Goal: Information Seeking & Learning: Find specific fact

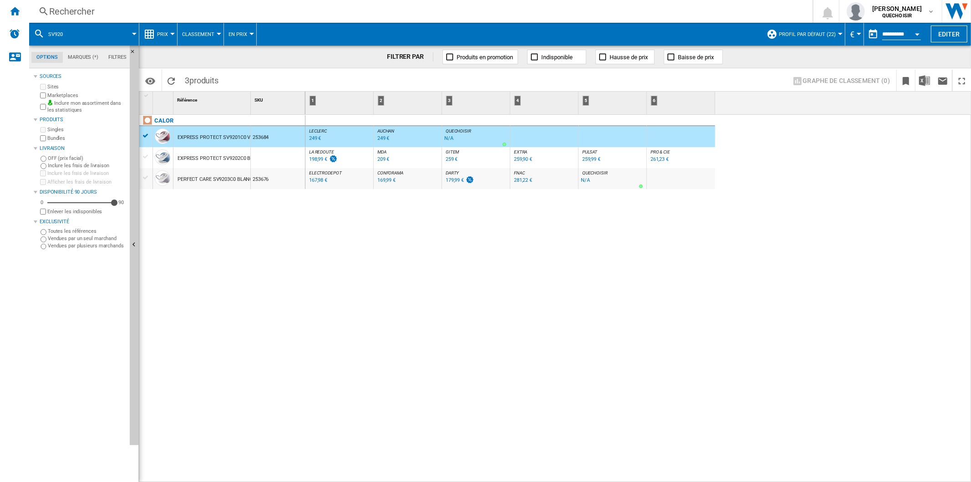
click at [107, 11] on div "Rechercher" at bounding box center [419, 11] width 740 height 13
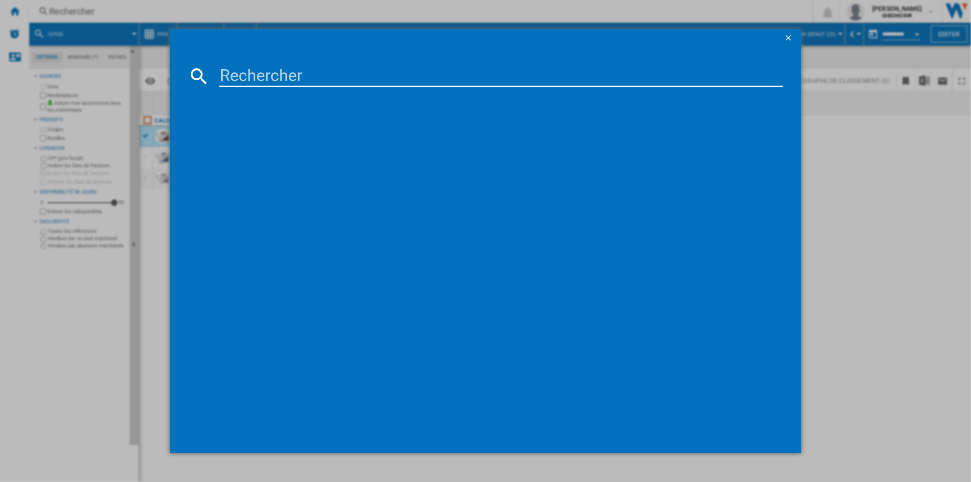
click at [260, 67] on input at bounding box center [501, 76] width 564 height 22
type input "IKB63402"
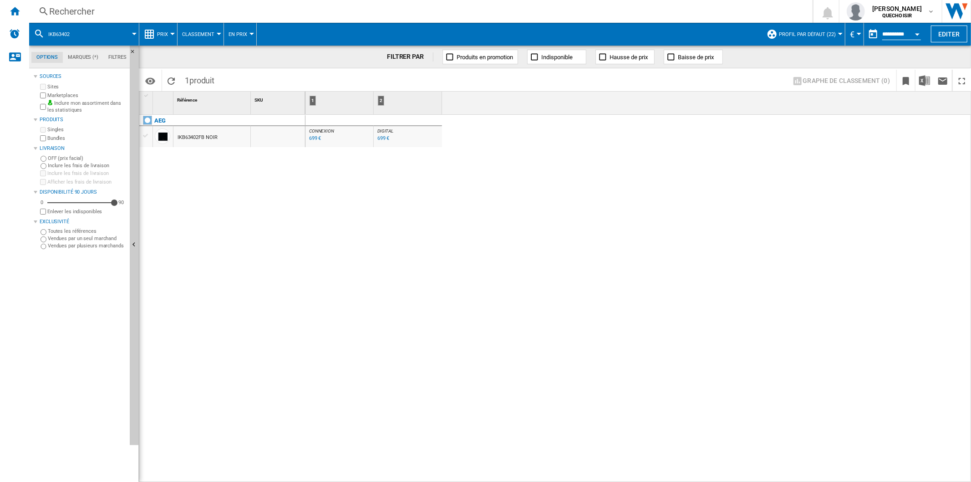
click at [288, 8] on div "Rechercher" at bounding box center [419, 11] width 740 height 13
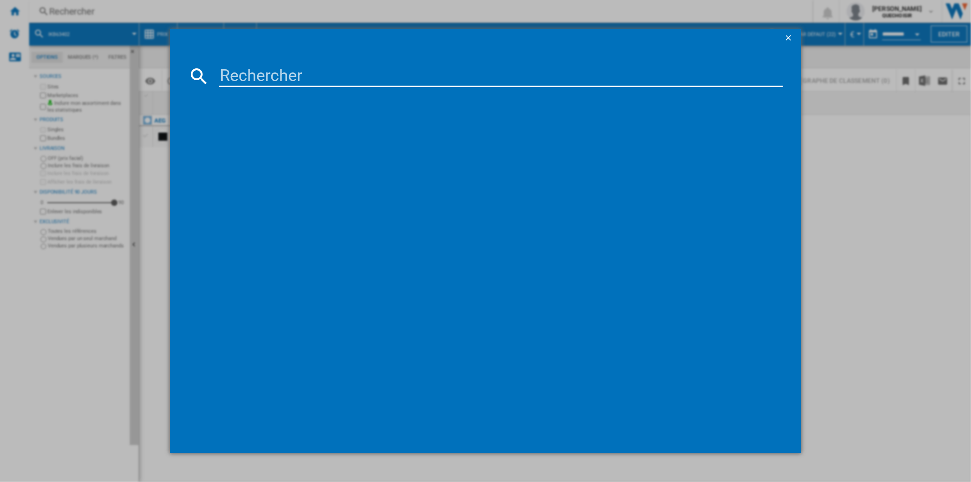
click at [366, 73] on input at bounding box center [501, 76] width 564 height 22
paste input "GV95"
type input "GV95"
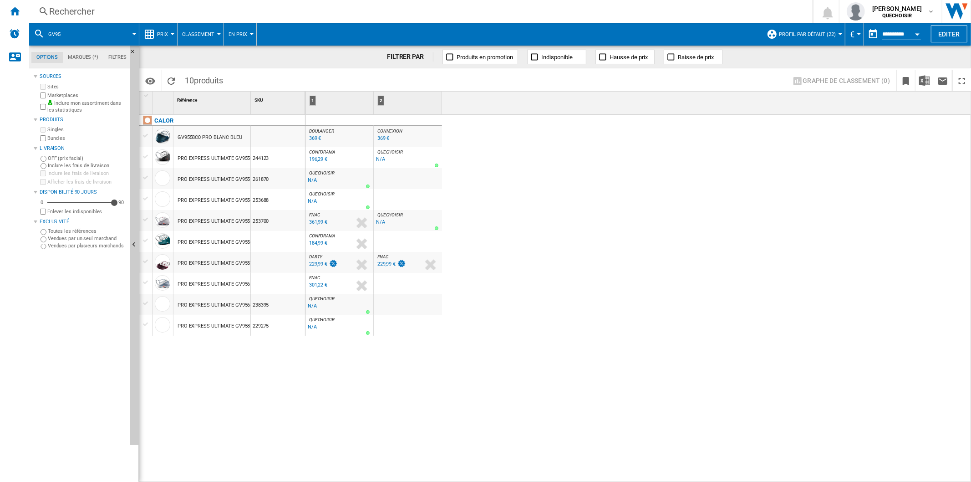
click at [374, 12] on div "Rechercher" at bounding box center [419, 11] width 740 height 13
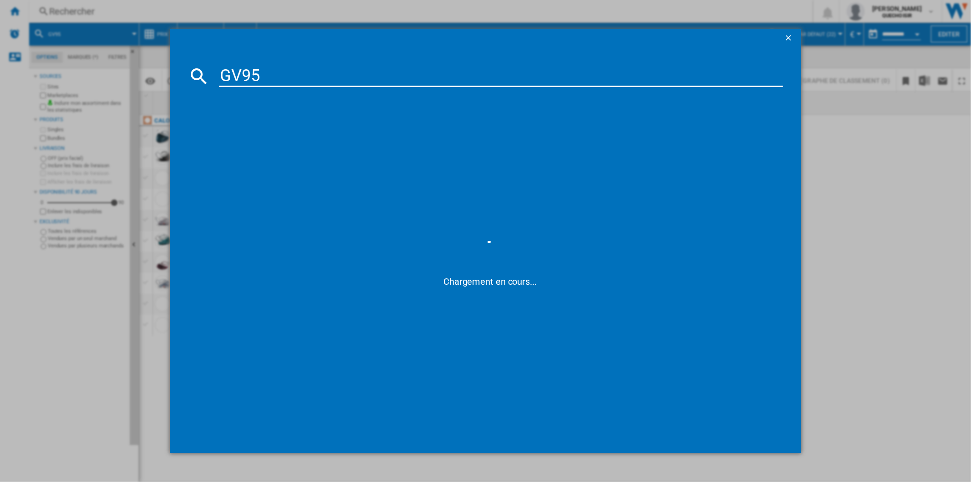
type input "GV955"
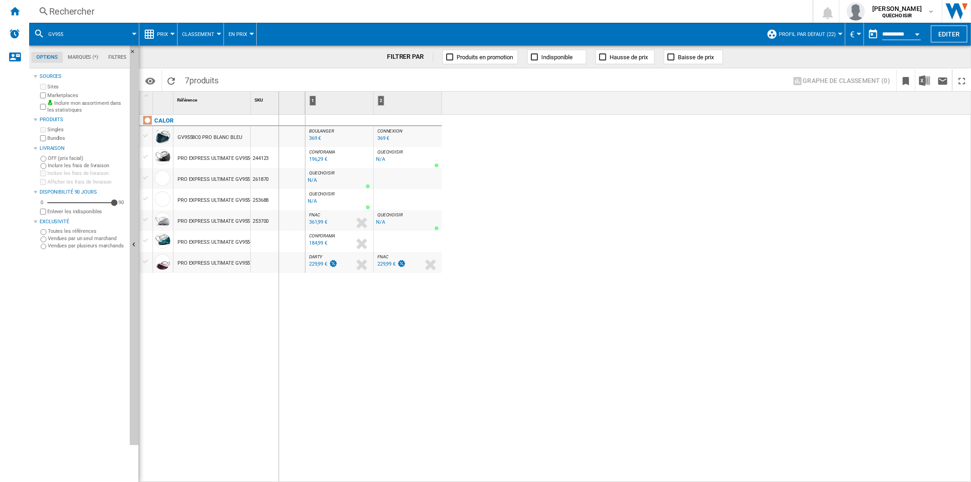
drag, startPoint x: 250, startPoint y: 108, endPoint x: 308, endPoint y: 107, distance: 57.4
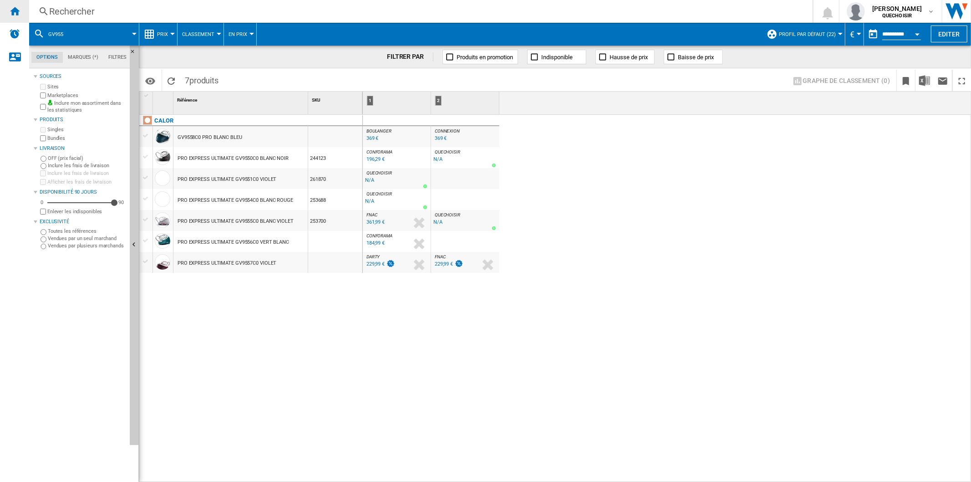
click at [16, 15] on ng-md-icon "Accueil" at bounding box center [14, 10] width 11 height 11
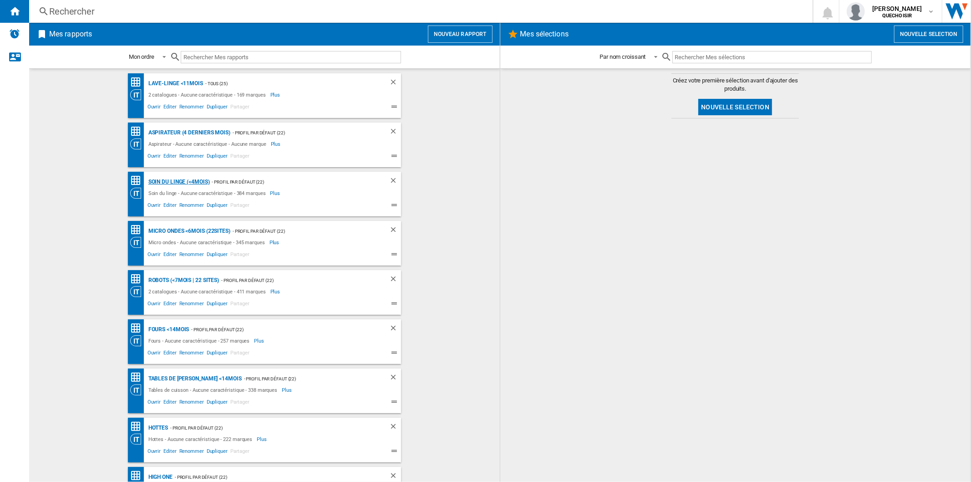
click at [161, 180] on div "Soin du linge (<4mois)" at bounding box center [178, 181] width 64 height 11
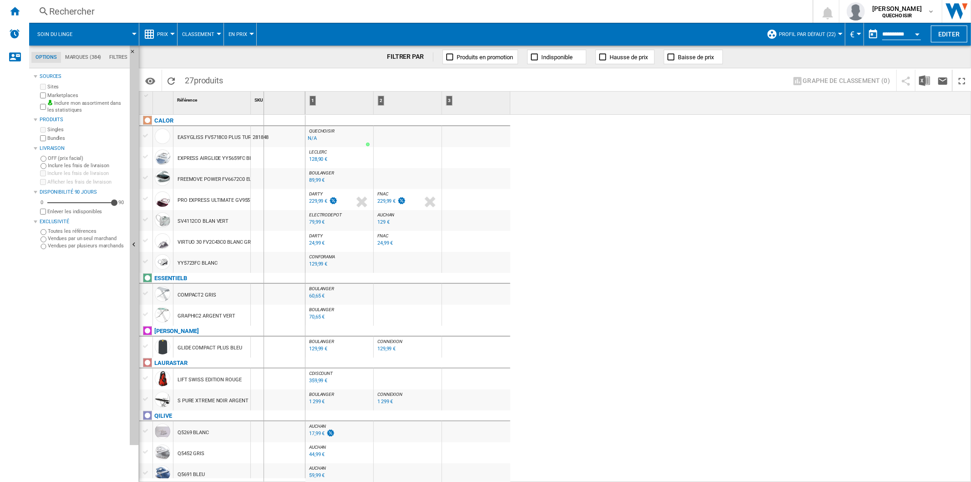
drag, startPoint x: 250, startPoint y: 107, endPoint x: 276, endPoint y: 107, distance: 26.0
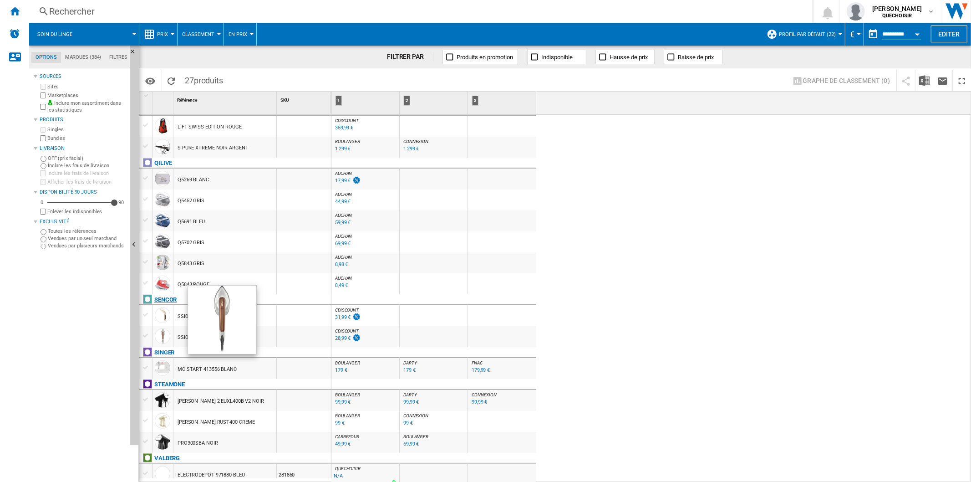
scroll to position [293, 0]
